Goal: Find specific page/section: Find specific page/section

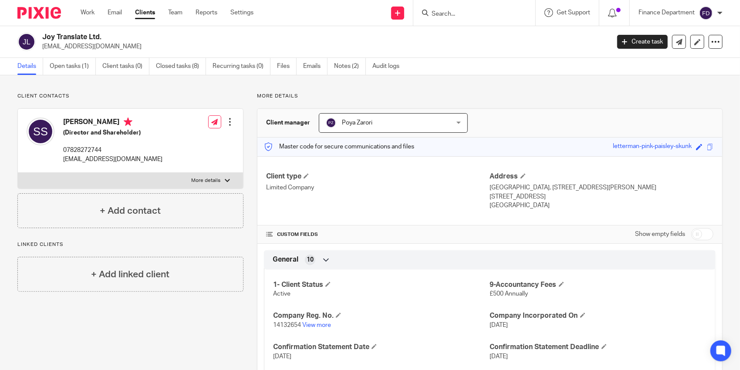
click at [440, 13] on input "Search" at bounding box center [469, 14] width 78 height 8
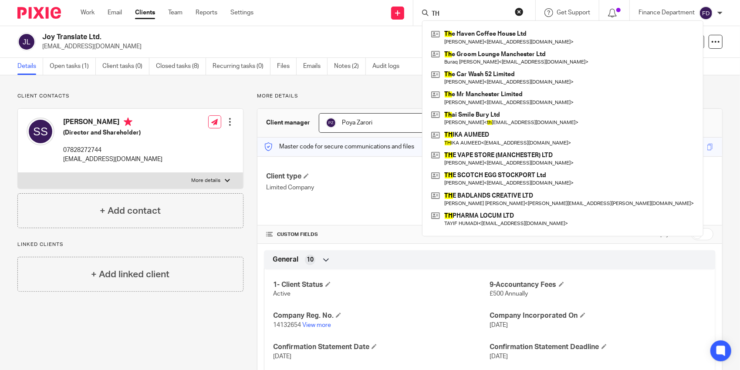
type input "T"
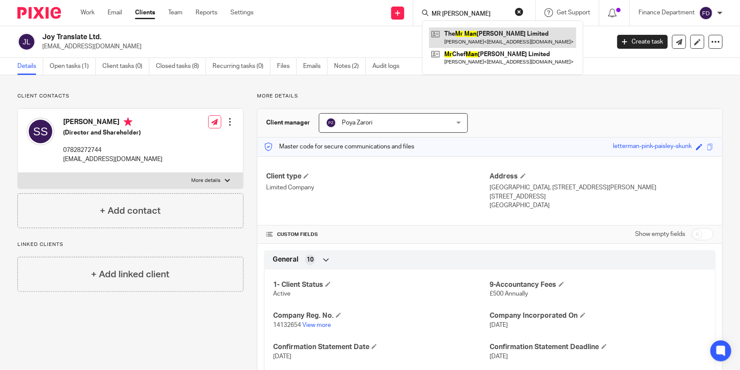
type input "MR [PERSON_NAME]"
click at [472, 38] on link at bounding box center [502, 37] width 147 height 20
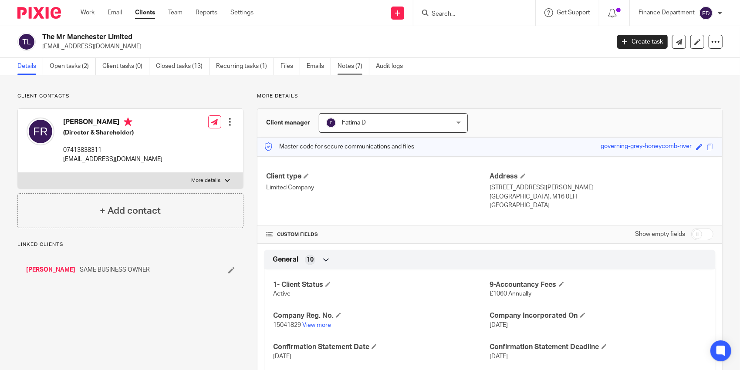
click at [347, 64] on link "Notes (7)" at bounding box center [353, 66] width 32 height 17
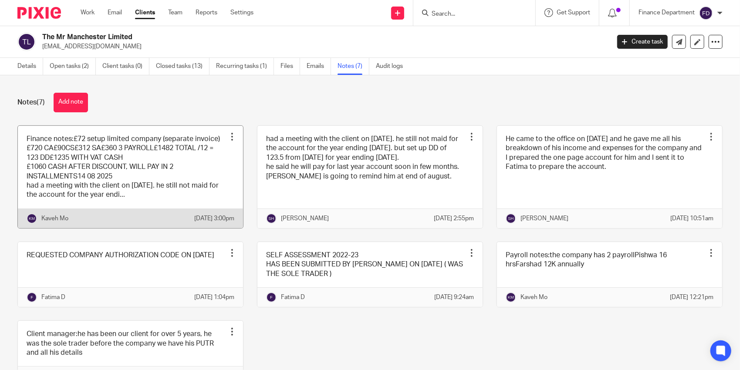
click at [111, 167] on link at bounding box center [130, 177] width 225 height 102
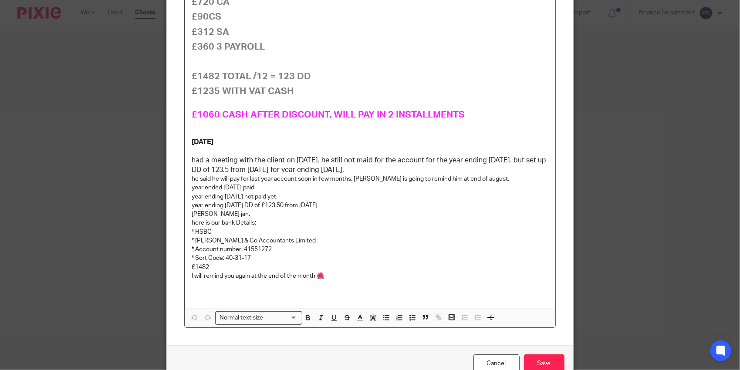
scroll to position [174, 0]
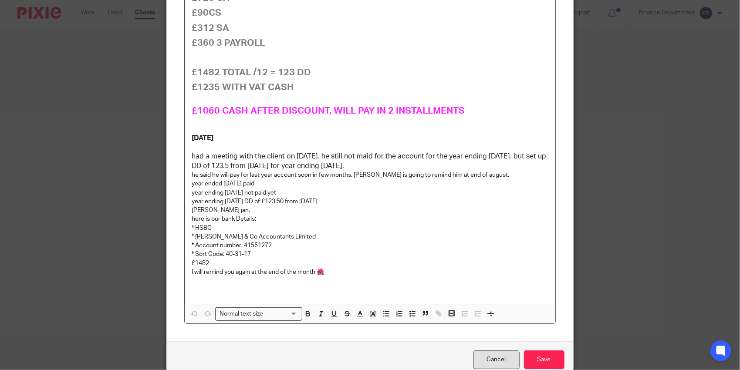
drag, startPoint x: 480, startPoint y: 363, endPoint x: 478, endPoint y: 353, distance: 9.7
click at [480, 363] on link "Cancel" at bounding box center [496, 359] width 46 height 19
